Goal: Transaction & Acquisition: Purchase product/service

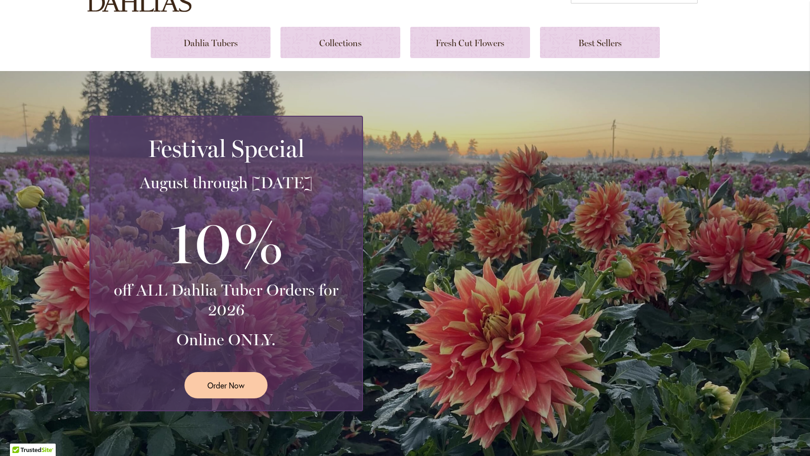
scroll to position [113, 0]
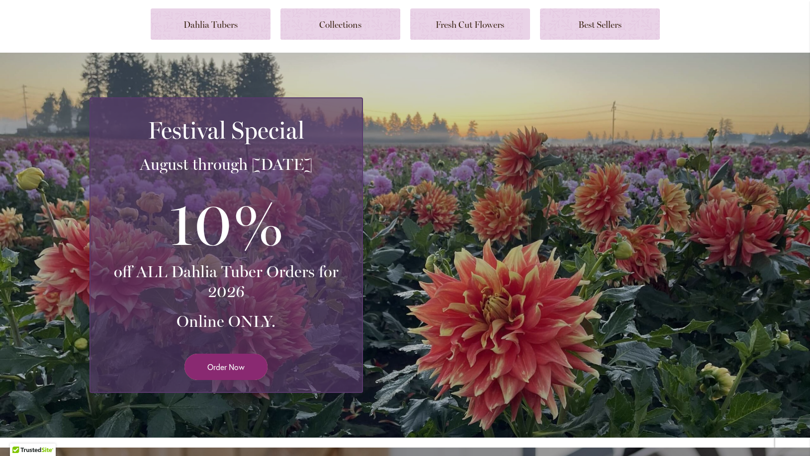
click at [238, 370] on span "Order Now" at bounding box center [225, 366] width 37 height 11
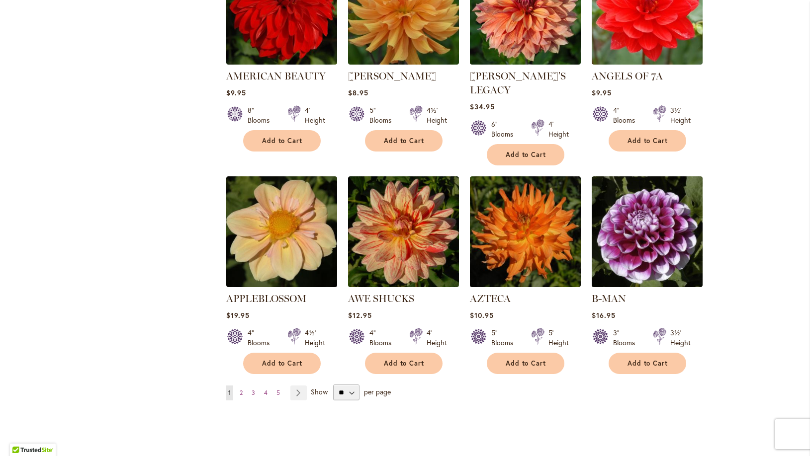
scroll to position [737, 0]
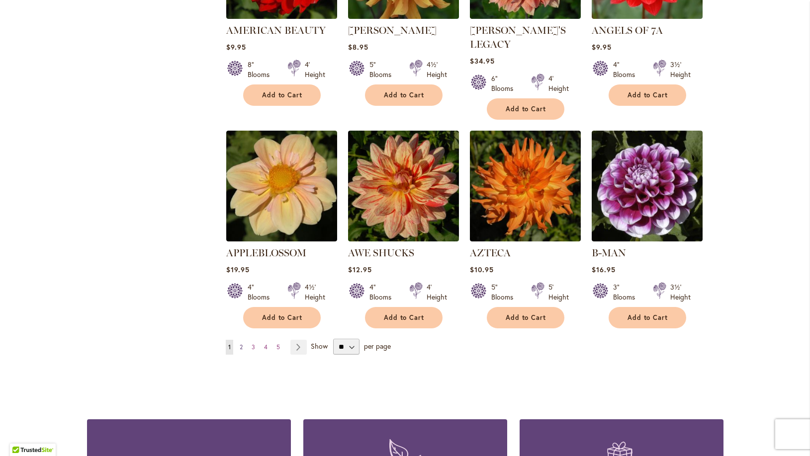
click at [242, 344] on span "2" at bounding box center [241, 347] width 3 height 7
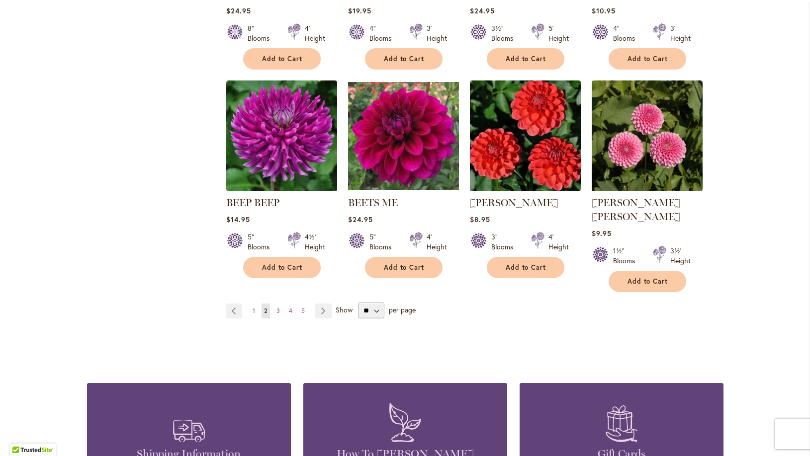
scroll to position [793, 0]
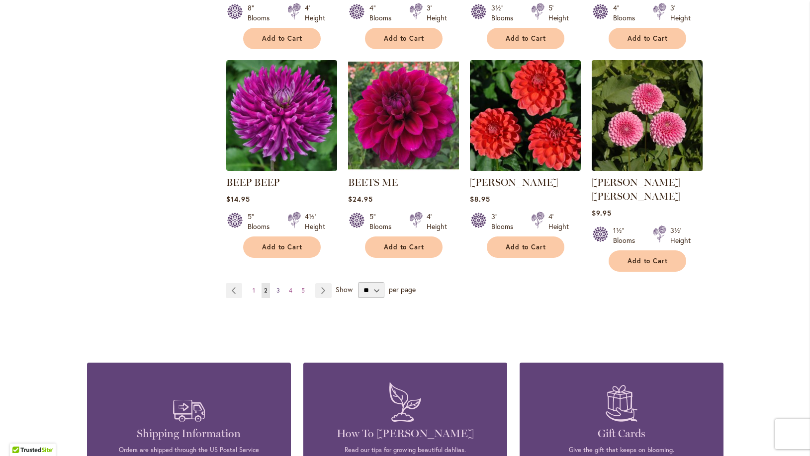
click at [276, 283] on link "Page 3" at bounding box center [278, 290] width 8 height 15
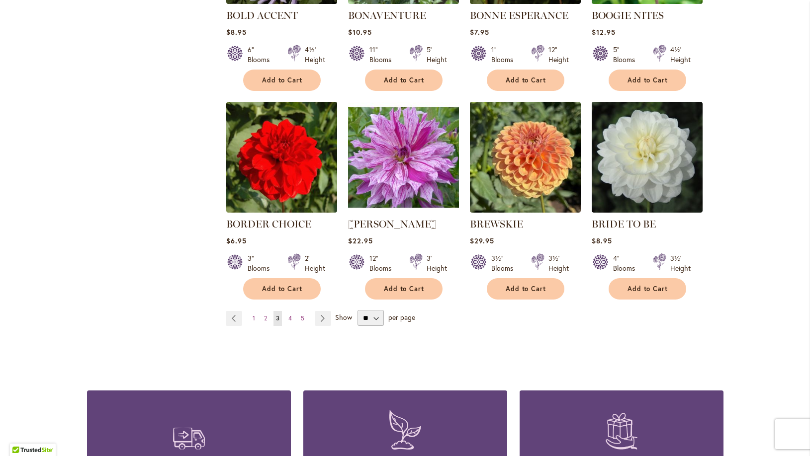
scroll to position [793, 0]
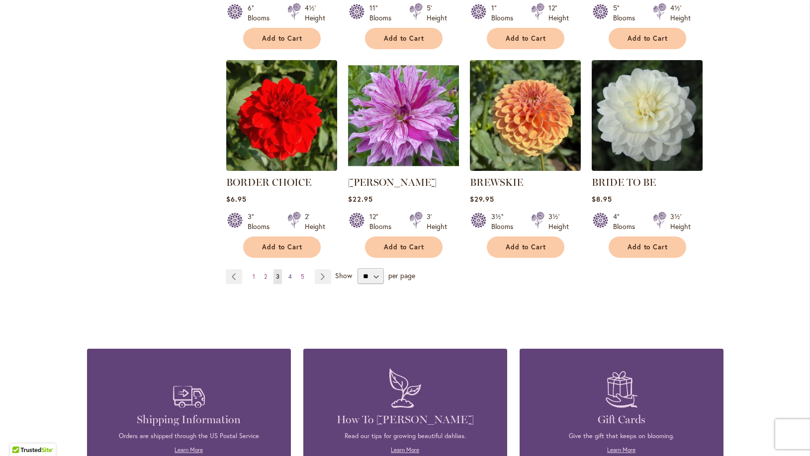
click at [289, 276] on span "4" at bounding box center [289, 276] width 3 height 7
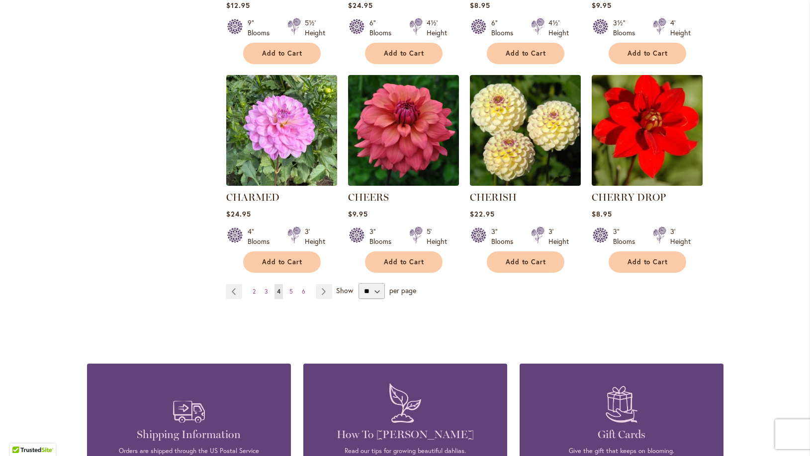
scroll to position [793, 0]
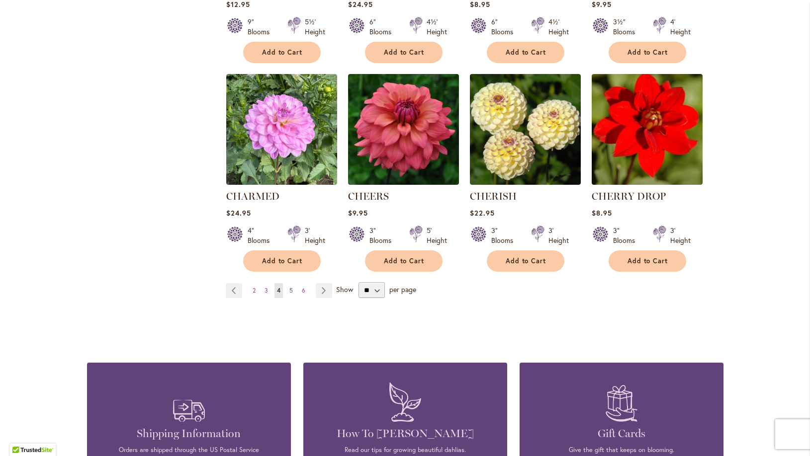
click at [290, 292] on span "5" at bounding box center [290, 290] width 3 height 7
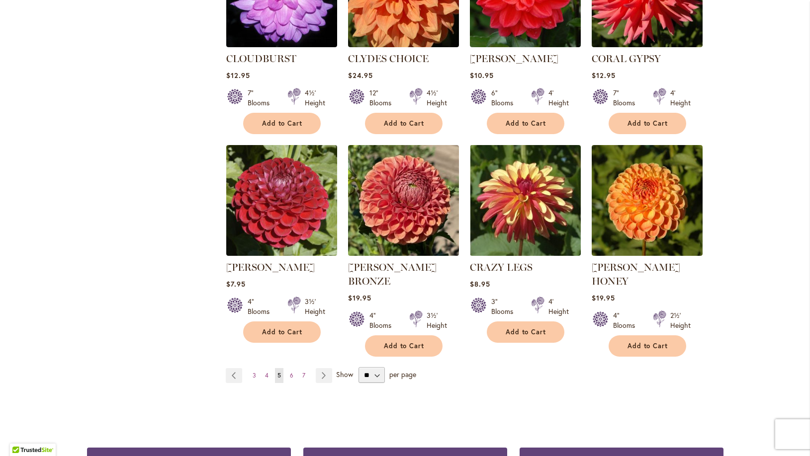
scroll to position [737, 0]
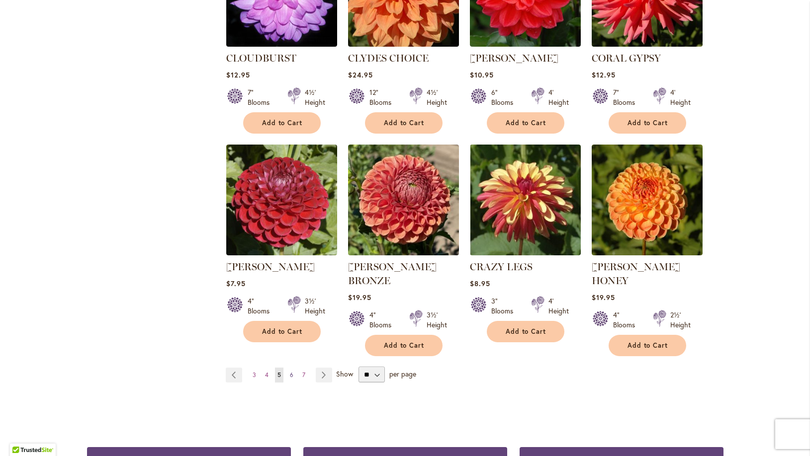
click at [290, 371] on span "6" at bounding box center [291, 374] width 3 height 7
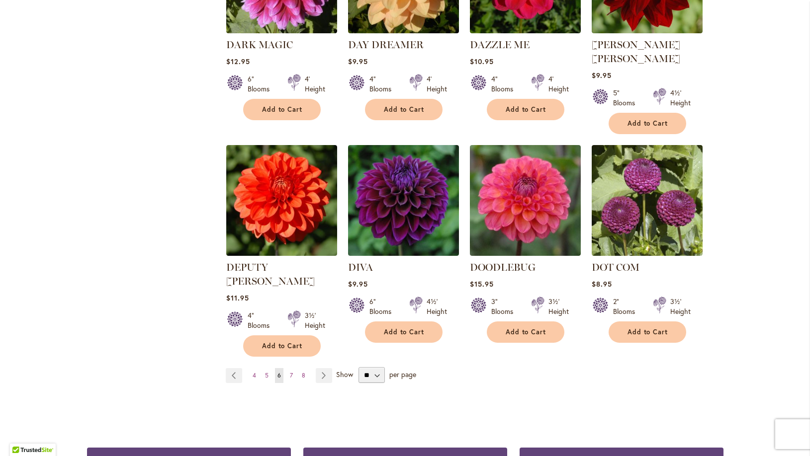
scroll to position [737, 0]
click at [290, 371] on span "7" at bounding box center [291, 374] width 3 height 7
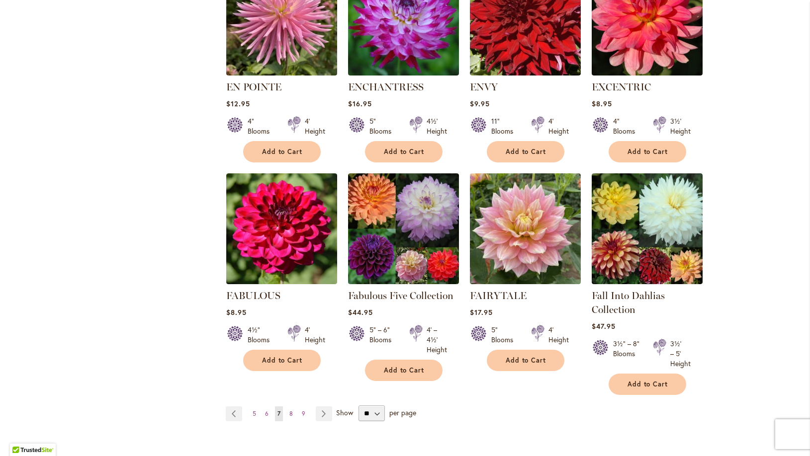
scroll to position [737, 0]
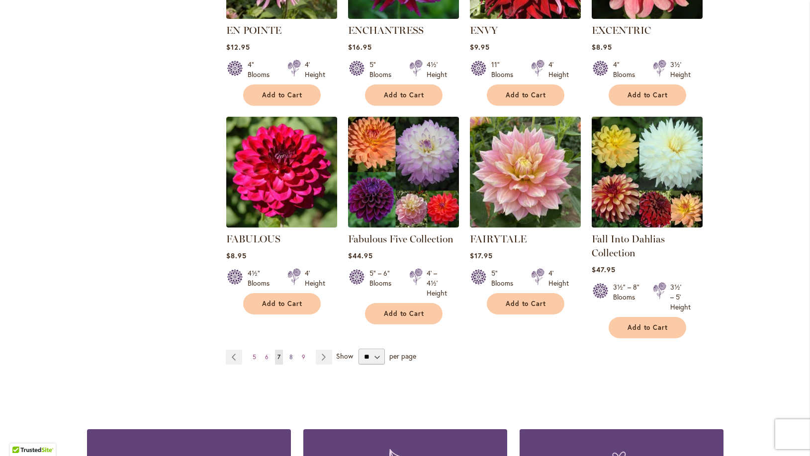
click at [288, 358] on link "Page 8" at bounding box center [291, 357] width 8 height 15
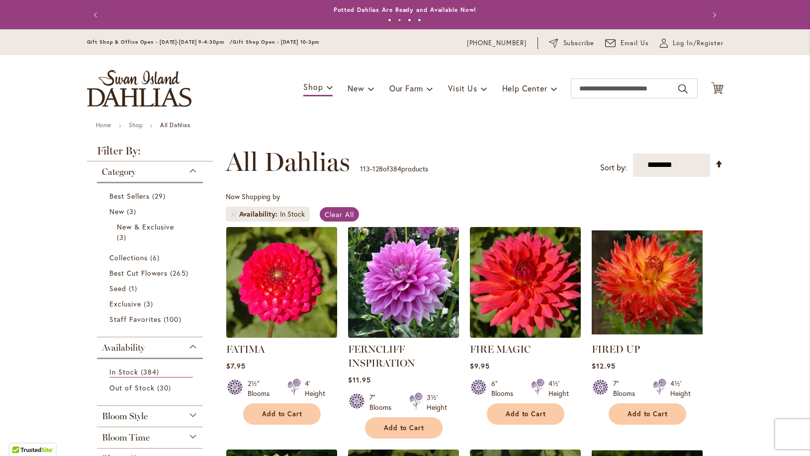
scroll to position [737, 0]
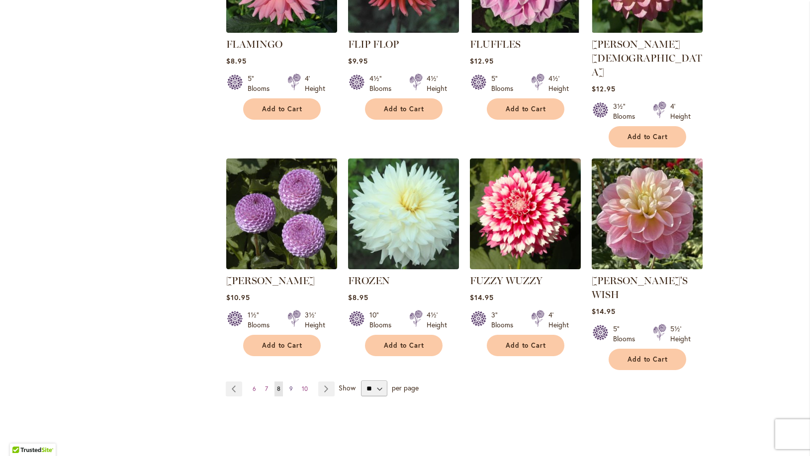
click at [292, 385] on span "9" at bounding box center [290, 388] width 3 height 7
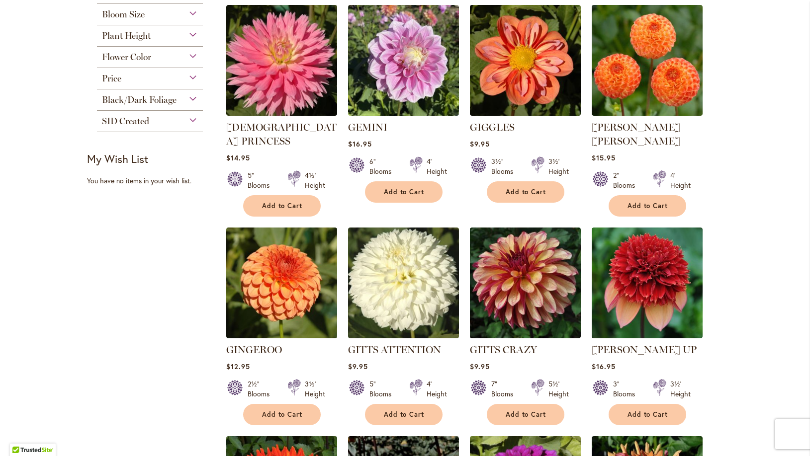
scroll to position [453, 0]
